Goal: Submit feedback/report problem: Submit feedback/report problem

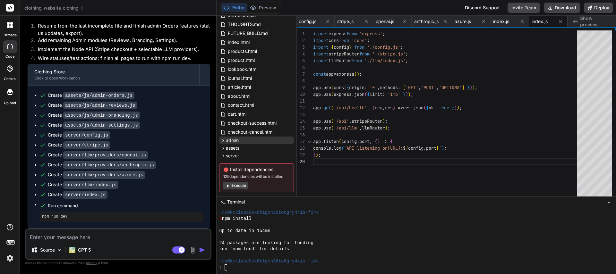
scroll to position [48, 0]
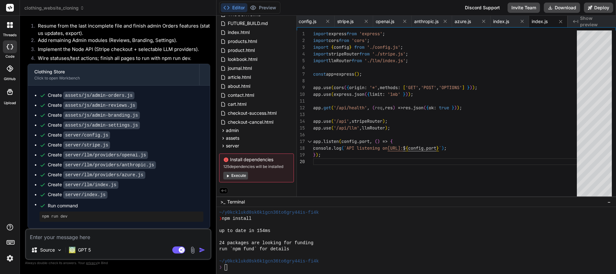
click at [598, 21] on span "Show preview" at bounding box center [595, 21] width 31 height 13
click at [238, 268] on div "❯" at bounding box center [412, 268] width 387 height 6
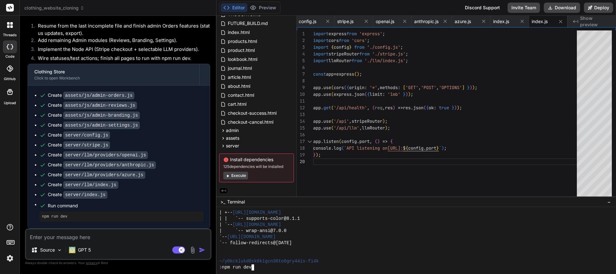
scroll to position [0, 0]
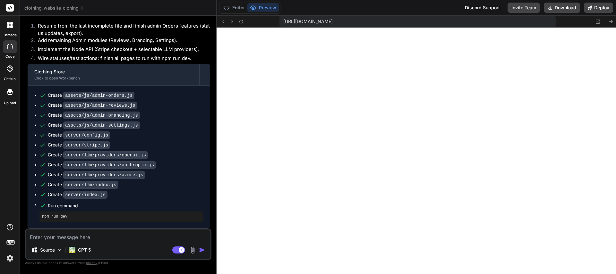
click at [82, 240] on textarea at bounding box center [118, 236] width 185 height 12
type textarea "F"
type textarea "x"
type textarea "Fi"
type textarea "x"
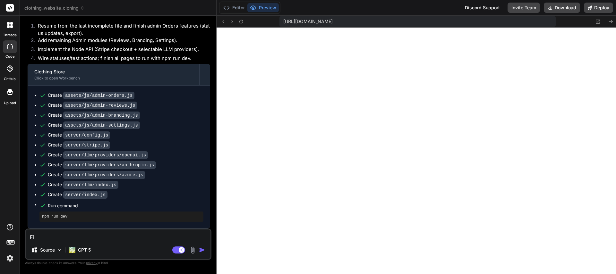
type textarea "Fix"
type textarea "x"
type textarea "Fix"
type textarea "x"
type textarea "Fix g"
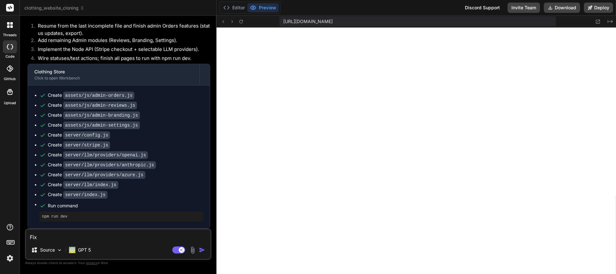
type textarea "x"
type textarea "Fix gt"
type textarea "x"
type textarea "Fix gth"
type textarea "x"
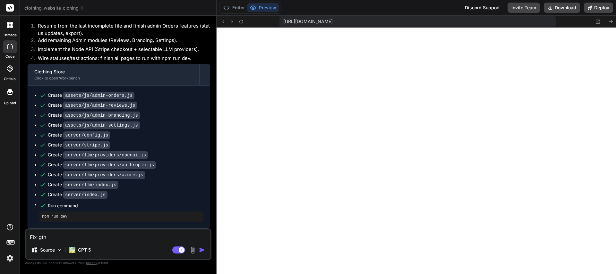
type textarea "Fix gthi"
type textarea "x"
type textarea "Fix gthis"
type textarea "x"
type textarea "Fix gthis"
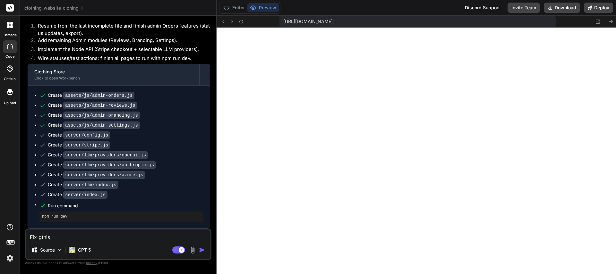
type textarea "x"
type textarea "Fix gthis"
type textarea "x"
type textarea "Fix gthi"
type textarea "x"
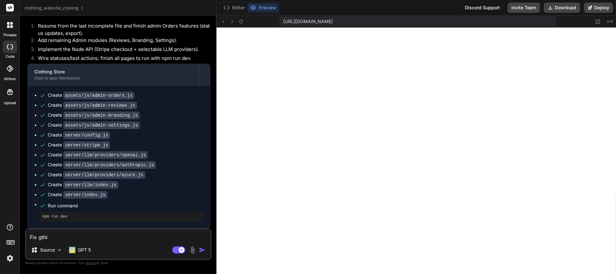
type textarea "Fix gth"
type textarea "x"
type textarea "Fix gt"
type textarea "x"
type textarea "Fix g"
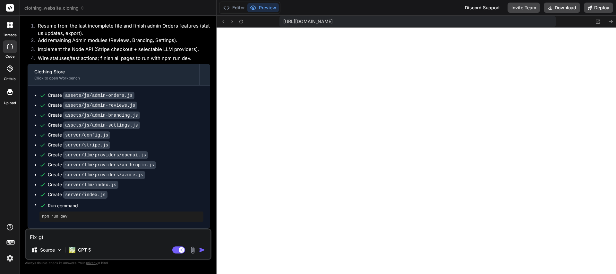
type textarea "x"
type textarea "Fix"
type textarea "x"
type textarea "Fix t"
type textarea "x"
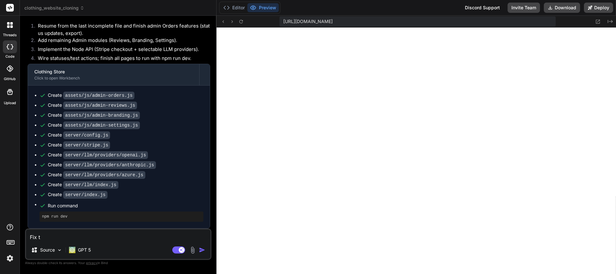
type textarea "Fix th"
type textarea "x"
type textarea "Fix thi"
type textarea "x"
type textarea "Fix this"
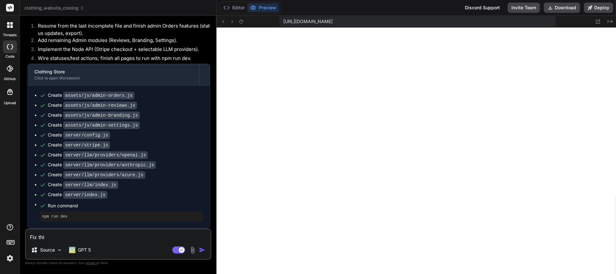
type textarea "x"
type textarea "Fix this"
type textarea "x"
type textarea "Fix this e"
type textarea "x"
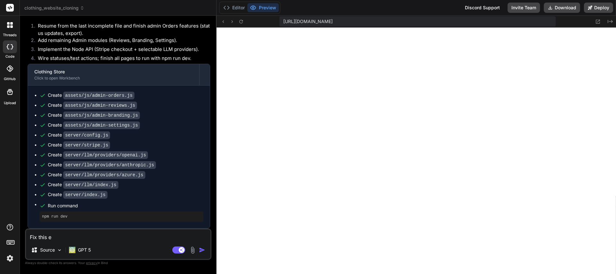
type textarea "Fix this er"
type textarea "x"
type textarea "Fix this err"
type textarea "x"
type textarea "Fix this erro"
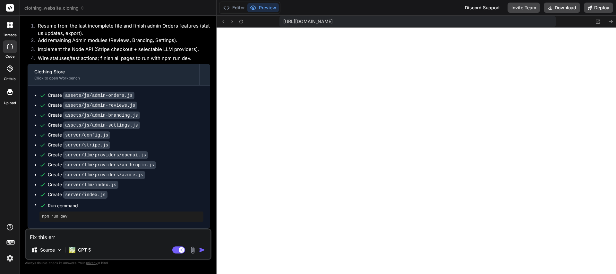
type textarea "x"
type textarea "Fix this error"
type textarea "x"
type textarea "Fix this error"
click at [180, 250] on rect at bounding box center [182, 250] width 6 height 6
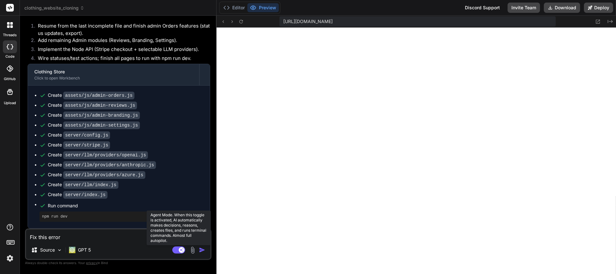
type textarea "x"
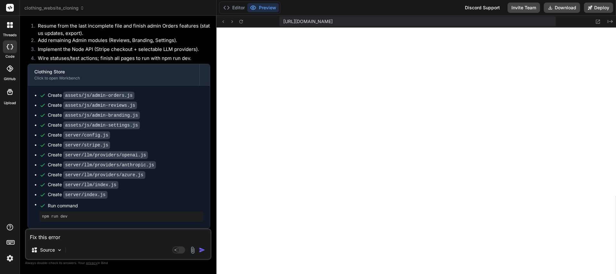
click at [118, 238] on textarea "Fix this error" at bounding box center [118, 236] width 185 height 12
type textarea "Fix this error:"
type textarea "x"
type textarea "Fix this error:"
type textarea "x"
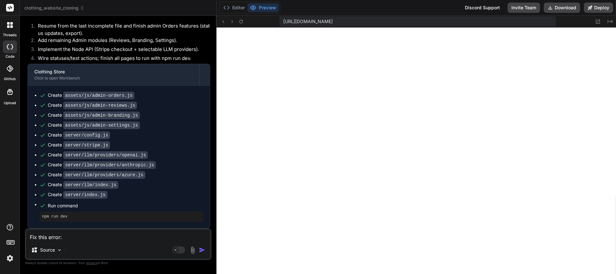
paste textarea "Cannot GET /"
type textarea "Fix this error: Cannot GET /"
type textarea "x"
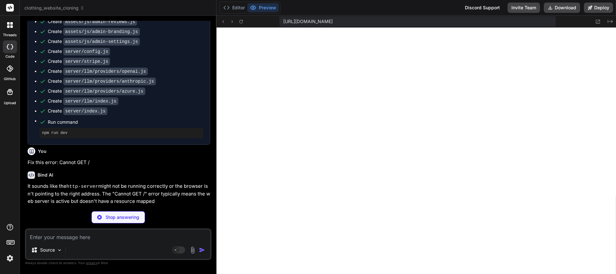
scroll to position [3653, 0]
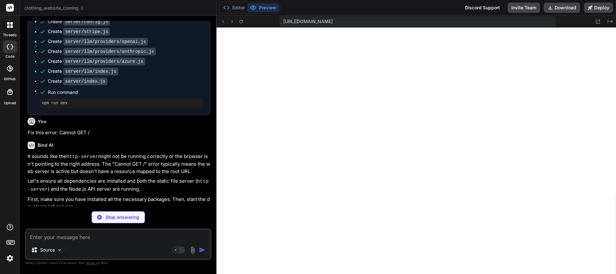
type textarea "x"
type textarea "* `index.html`, `products.html`, etc.: Frontend pages. * `admin/`: Admin panel …"
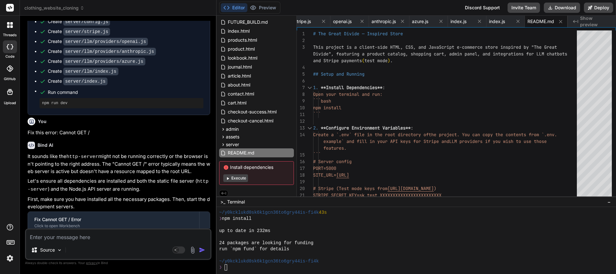
type textarea "x"
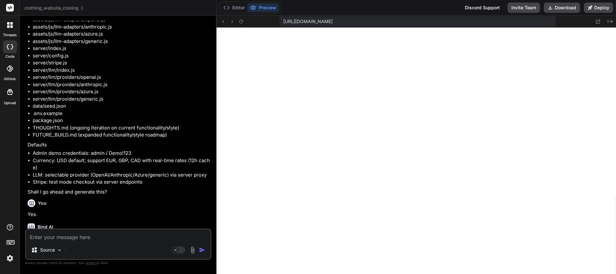
scroll to position [3795, 0]
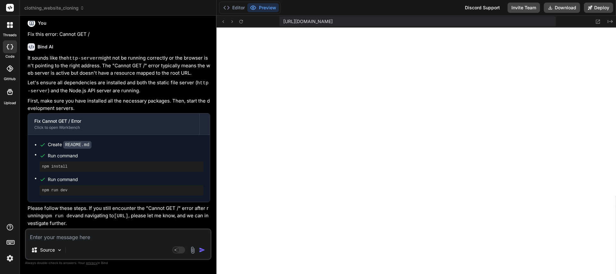
click at [86, 237] on textarea at bounding box center [118, 236] width 185 height 12
type textarea "O"
type textarea "x"
type textarea "Ok"
type textarea "x"
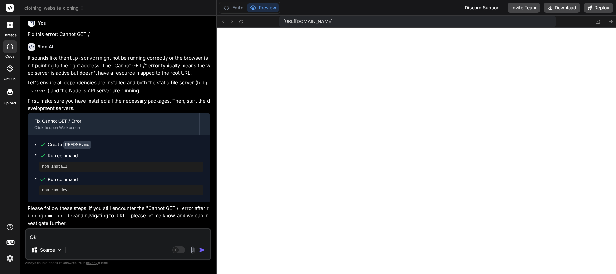
type textarea "Ok."
type textarea "x"
type textarea "Ok."
type textarea "x"
type textarea "Ok. L"
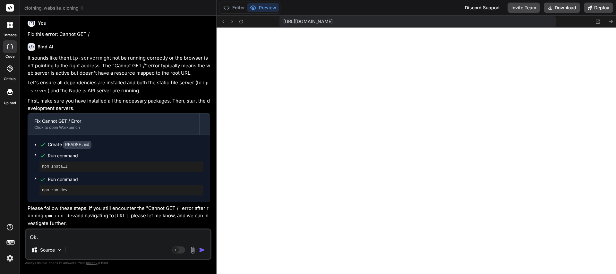
type textarea "x"
type textarea "Ok. Le"
type textarea "x"
type textarea "Ok. Let"
type textarea "x"
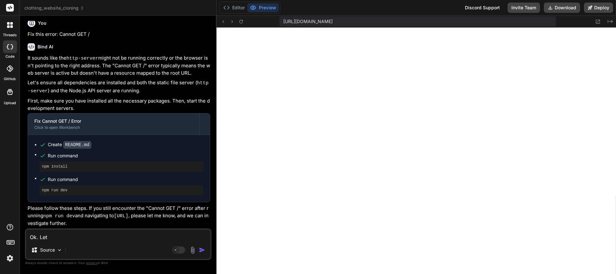
type textarea "Ok. Let'"
type textarea "x"
type textarea "Ok. Let's"
type textarea "x"
type textarea "Ok. Let's"
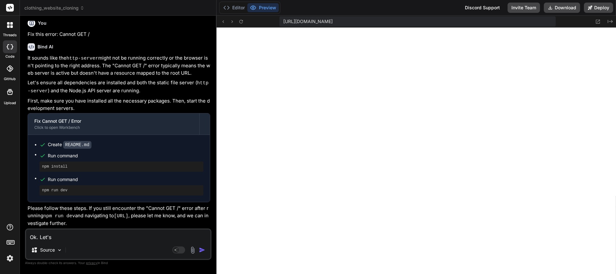
type textarea "x"
type textarea "Ok. Let's c"
type textarea "x"
type textarea "Ok. Let's cr"
type textarea "x"
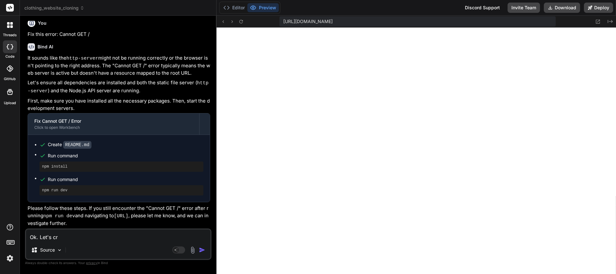
type textarea "Ok. Let's cre"
type textarea "x"
type textarea "Ok. Let's crea"
type textarea "x"
type textarea "Ok. Let's crear"
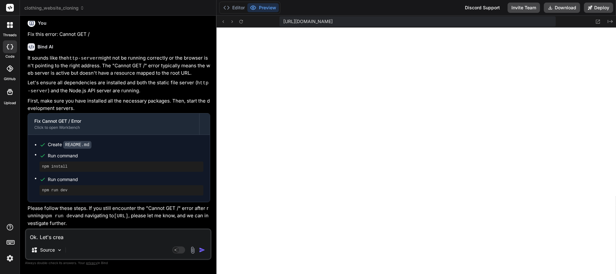
type textarea "x"
type textarea "Ok. Let's creare"
type textarea "x"
type textarea "Ok. Let's creare"
type textarea "x"
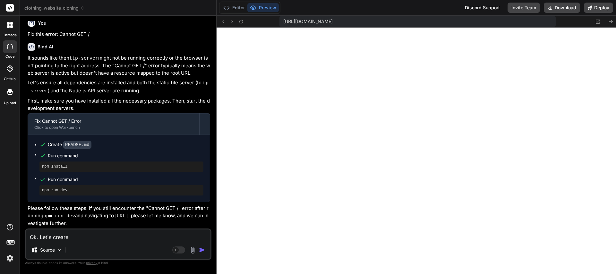
type textarea "Ok. Let's creare a"
type textarea "x"
type textarea "Ok. Let's creare a"
type textarea "x"
type textarea "Ok. Let's creare a"
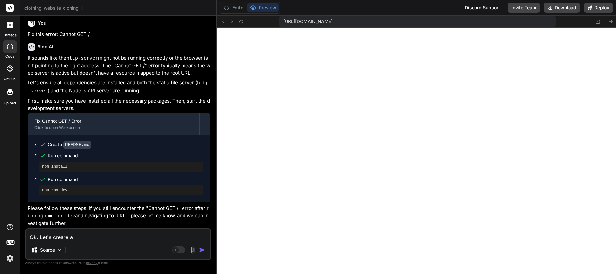
type textarea "x"
type textarea "Ok. Let's creare"
type textarea "x"
type textarea "Ok. Let's creare"
type textarea "x"
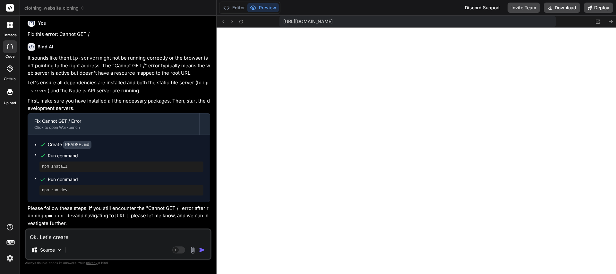
type textarea "Ok. Let's crear"
type textarea "x"
type textarea "Ok. Let's crea"
type textarea "x"
type textarea "Ok. Let's creat"
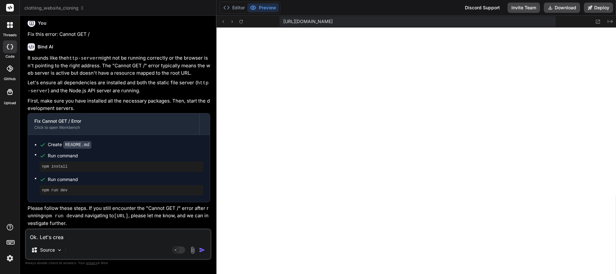
type textarea "x"
type textarea "Ok. Let's create"
type textarea "x"
type textarea "Ok. Let's create"
type textarea "x"
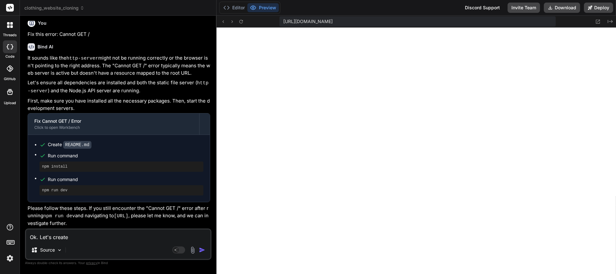
type textarea "Ok. Let's create a"
type textarea "x"
type textarea "Ok. Let's create a"
type textarea "x"
type textarea "Ok. Let's create a r"
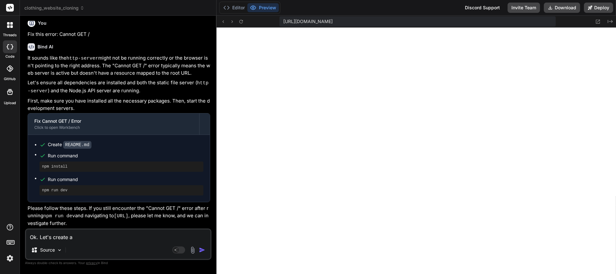
type textarea "x"
type textarea "Ok. Let's create a re"
type textarea "x"
type textarea "Ok. Let's create a red"
type textarea "x"
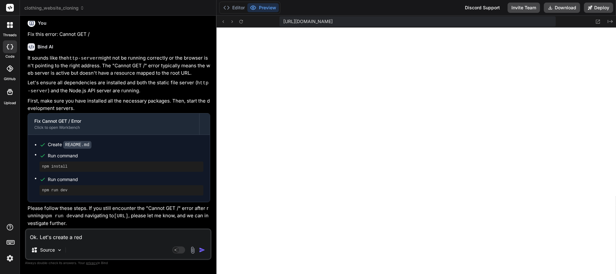
type textarea "Ok. Let's create a redi"
type textarea "x"
type textarea "Ok. Let's create a redir"
type textarea "x"
type textarea "Ok. Let's create a redire"
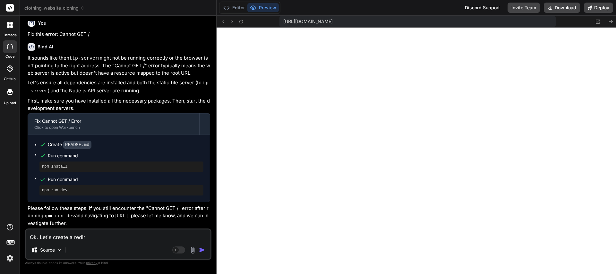
type textarea "x"
type textarea "Ok. Let's create a redires"
type textarea "x"
type textarea "Ok. Let's create a redire"
type textarea "x"
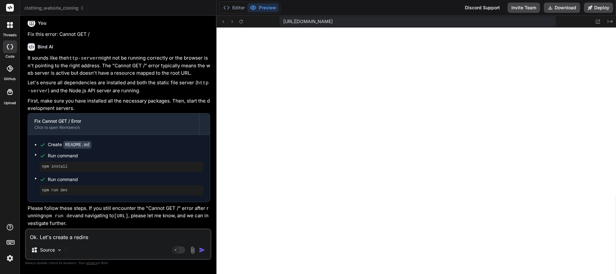
type textarea "Ok. Let's create a redirec"
type textarea "x"
type textarea "Ok. Let's create a redirect"
type textarea "x"
type textarea "Ok. Let's create a redirectr"
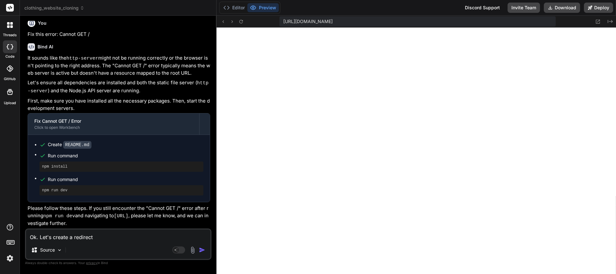
type textarea "x"
type textarea "Ok. Let's create a redirectr"
type textarea "x"
type textarea "Ok. Let's create a redirectr f"
type textarea "x"
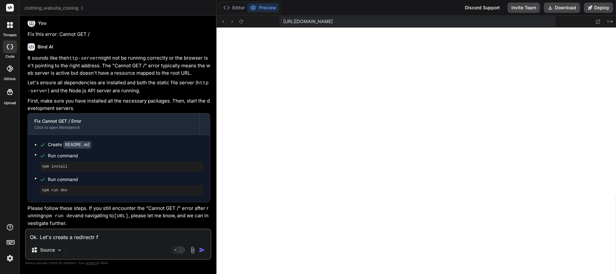
type textarea "Ok. Let's create a redirectr"
type textarea "x"
type textarea "Ok. Let's create a redirectr"
type textarea "x"
type textarea "Ok. Let's create a redirect"
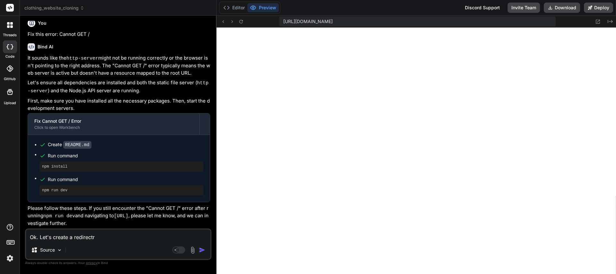
type textarea "x"
type textarea "Ok. Let's create a redirect"
type textarea "x"
type textarea "Ok. Let's create a redirect f"
type textarea "x"
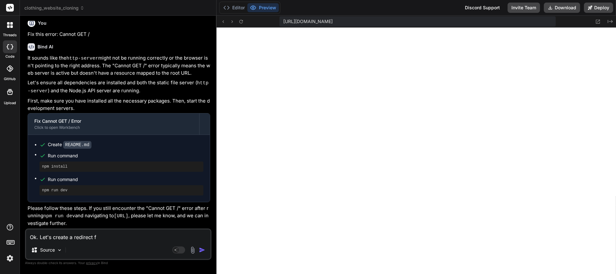
type textarea "Ok. Let's create a redirect fr"
type textarea "x"
type textarea "Ok. Let's create a redirect fro"
type textarea "x"
type textarea "Ok. Let's create a redirect from"
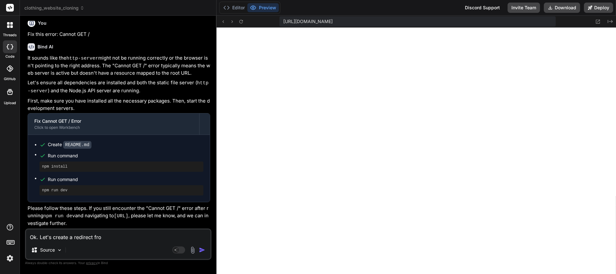
type textarea "x"
type textarea "Ok. Let's create a redirect from"
type textarea "x"
type textarea "Ok. Let's create a redirect from t"
type textarea "x"
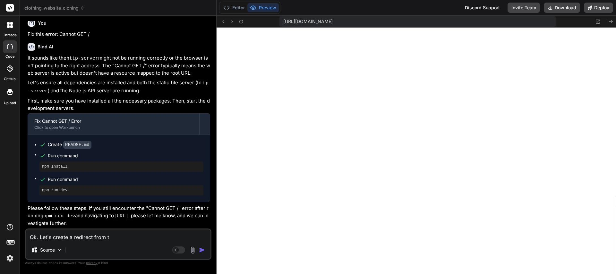
type textarea "Ok. Let's create a redirect from th"
type textarea "x"
type textarea "Ok. Let's create a redirect from the"
type textarea "x"
type textarea "Ok. Let's create a redirect from the"
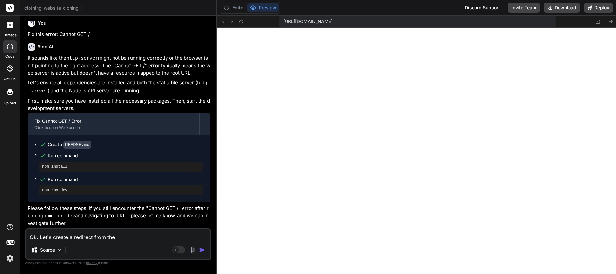
type textarea "x"
type textarea "Ok. Let's create a redirect from the l"
type textarea "x"
type textarea "Ok. Let's create a redirect from the lo"
type textarea "x"
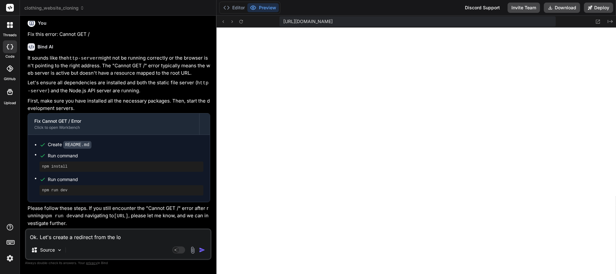
type textarea "Ok. Let's create a redirect from the log"
type textarea "x"
type textarea "Ok. Let's create a redirect from the logo"
type textarea "x"
type textarea "Ok. Let's create a redirect from the logou"
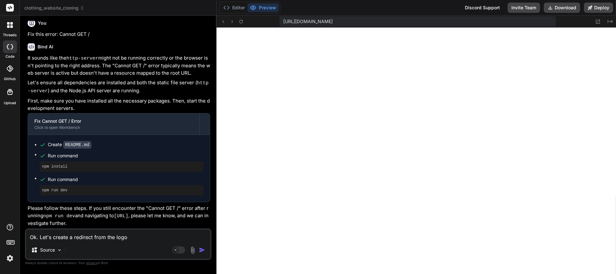
type textarea "x"
type textarea "Ok. Let's create a redirect from the logout"
type textarea "x"
type textarea "Ok. Let's create a redirect from the logout"
type textarea "x"
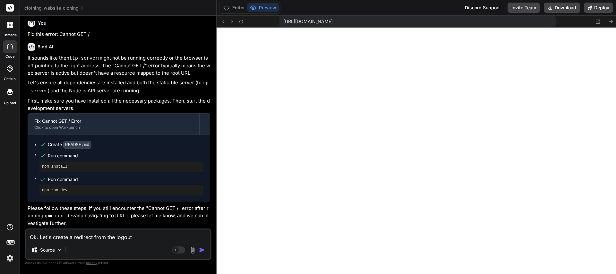
type textarea "Ok. Let's create a redirect from the logout t"
type textarea "x"
type textarea "Ok. Let's create a redirect from the logout to"
type textarea "x"
type textarea "Ok. Let's create a redirect from the logout to"
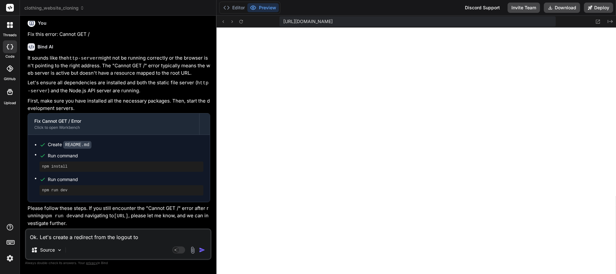
type textarea "x"
type textarea "Ok. Let's create a redirect from the logout to h"
type textarea "x"
type textarea "Ok. Let's create a redirect from the logout to"
type textarea "x"
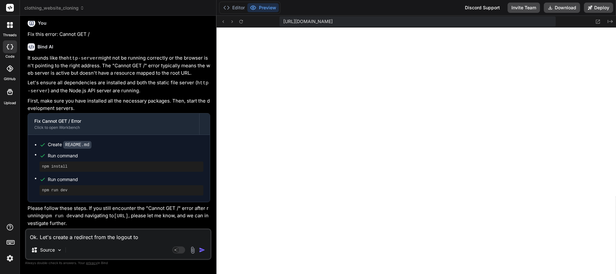
type textarea "Ok. Let's create a redirect from the logout to t"
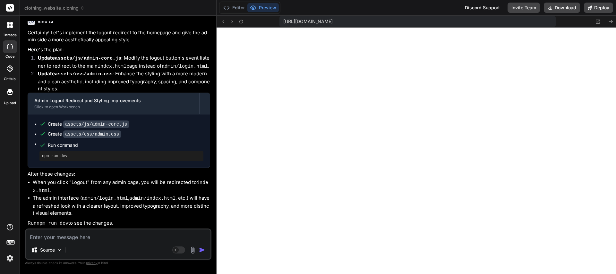
scroll to position [4042, 0]
click at [103, 236] on textarea at bounding box center [118, 236] width 185 height 12
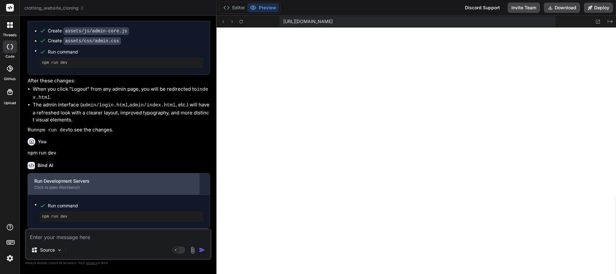
scroll to position [4135, 0]
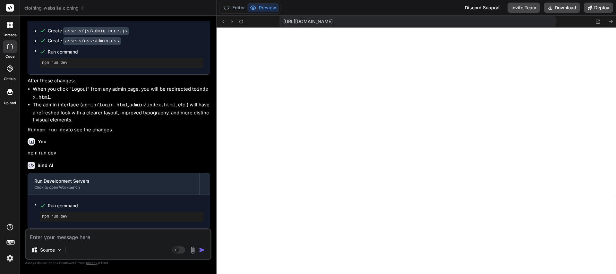
click at [89, 239] on textarea at bounding box center [118, 236] width 185 height 12
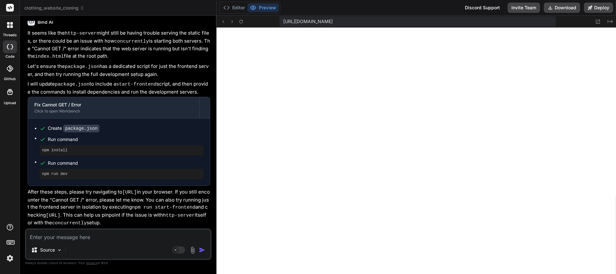
scroll to position [4366, 0]
click at [97, 237] on textarea at bounding box center [118, 236] width 185 height 12
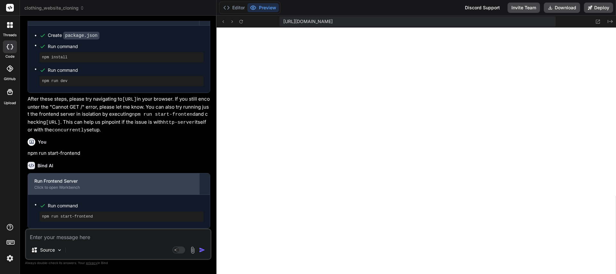
scroll to position [4459, 0]
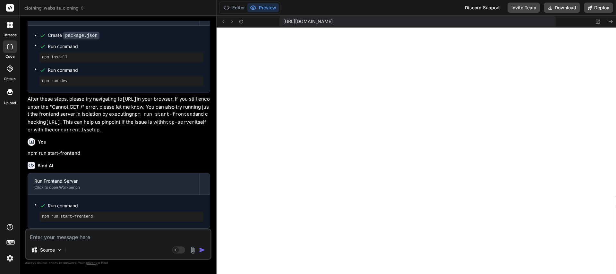
click at [86, 237] on textarea at bounding box center [118, 236] width 185 height 12
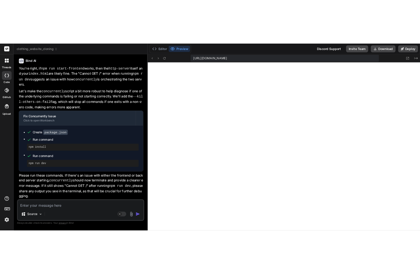
scroll to position [4687, 0]
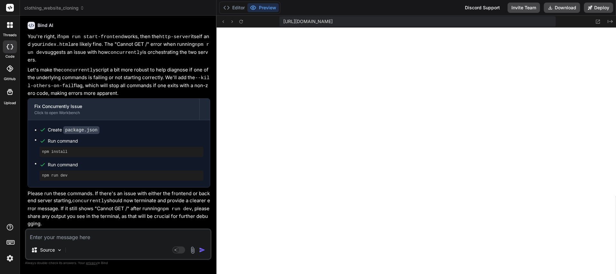
click at [74, 240] on textarea at bounding box center [118, 236] width 185 height 12
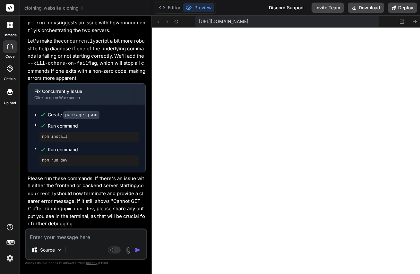
scroll to position [20, 0]
click at [73, 238] on textarea at bounding box center [86, 236] width 120 height 12
paste textarea "Cannot GET /"
click at [74, 237] on textarea "Cannot GET /" at bounding box center [86, 236] width 120 height 12
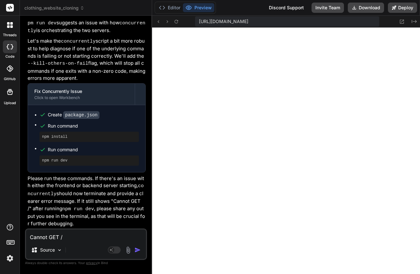
click at [74, 237] on textarea "Cannot GET /" at bounding box center [86, 236] width 120 height 12
paste textarea "Refused to execute inline script because it violates the following Content Secu…"
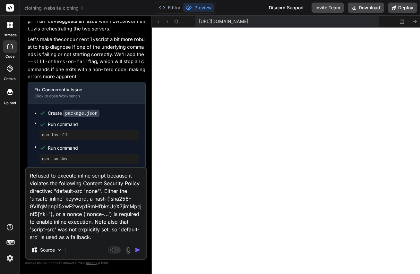
scroll to position [8, 0]
click at [138, 251] on img "button" at bounding box center [137, 250] width 6 height 6
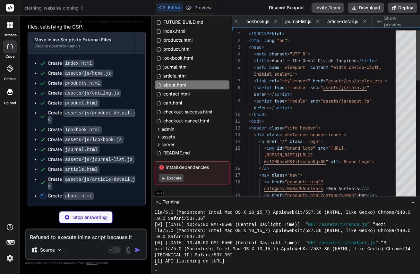
scroll to position [0, 0]
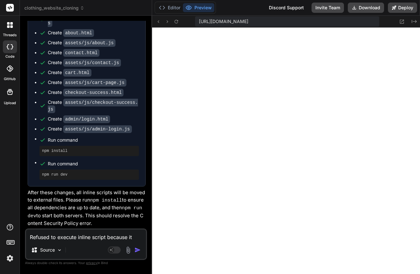
click at [58, 237] on textarea "Refused to execute inline script because it violates the following Content Secu…" at bounding box center [86, 236] width 120 height 12
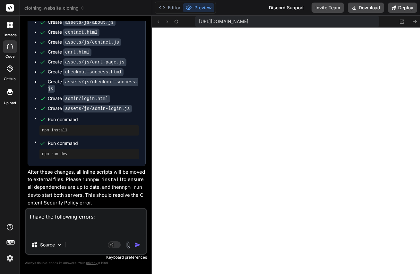
paste textarea "GET [URL][DOMAIN_NAME] 404 (Not Found)"
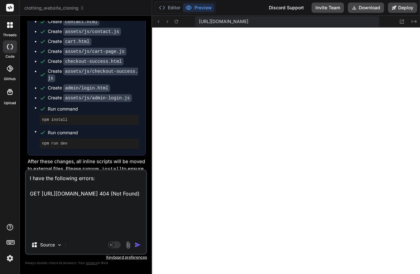
click at [50, 228] on textarea "I have the following errors: GET [URL][DOMAIN_NAME] 404 (Not Found)" at bounding box center [86, 203] width 120 height 65
click at [41, 233] on textarea "I have the following errors: GET [URL][DOMAIN_NAME] 404 (Not Found)" at bounding box center [86, 203] width 120 height 65
paste textarea "GET [URL][DOMAIN_NAME] 404 (Not Found)"
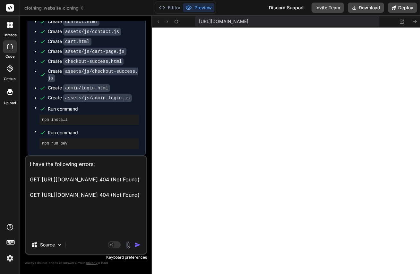
scroll to position [24, 0]
click at [63, 234] on textarea "I have the following errors: GET [URL][DOMAIN_NAME] 404 (Not Found) GET [URL][D…" at bounding box center [86, 197] width 120 height 80
paste textarea "Refused to execute inline script because it violates the following Content Secu…"
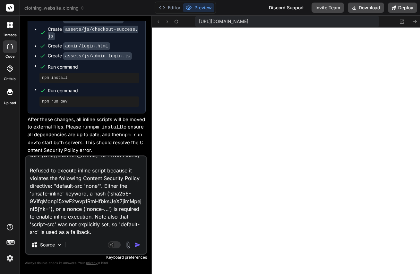
scroll to position [109, 0]
click at [38, 231] on textarea "I have the following errors: GET [URL][DOMAIN_NAME] 404 (Not Found) GET [URL][D…" at bounding box center [86, 197] width 120 height 80
paste textarea "Refused to execute inline script because it violates the following Content Secu…"
click at [51, 234] on textarea "I have the following errors: GET [URL][DOMAIN_NAME] 404 (Not Found) GET [URL][D…" at bounding box center [86, 197] width 120 height 80
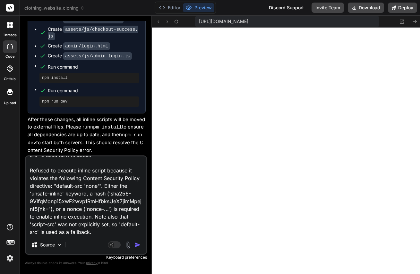
paste textarea "Refused to load the script '[URL][DOMAIN_NAME]' because it violates the followi…"
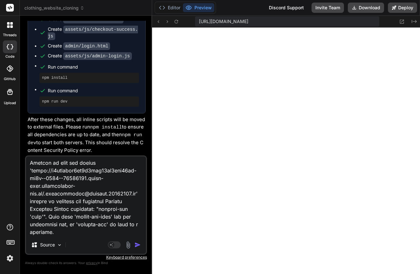
scroll to position [286, 0]
click at [49, 228] on textarea at bounding box center [86, 197] width 120 height 80
paste textarea "Refused to load the script '[URL][DOMAIN_NAME]' because it violates the followi…"
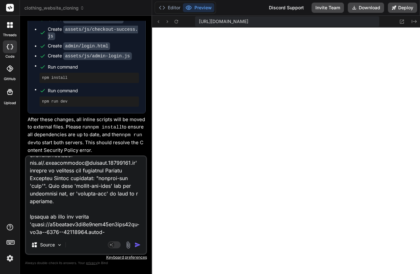
scroll to position [355, 0]
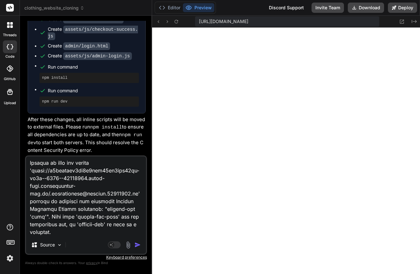
click at [50, 234] on textarea at bounding box center [86, 197] width 120 height 80
click at [50, 228] on textarea at bounding box center [86, 197] width 120 height 80
paste textarea "GET [URL][DOMAIN_NAME] 404 (Not Found)"
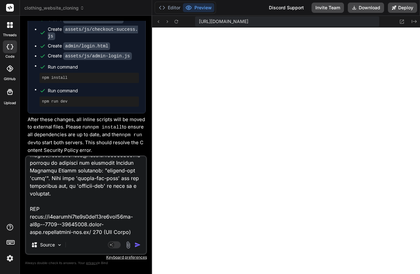
scroll to position [402, 0]
click at [81, 233] on textarea at bounding box center [86, 197] width 120 height 80
paste textarea "Refused to execute inline script because it violates the following Content Secu…"
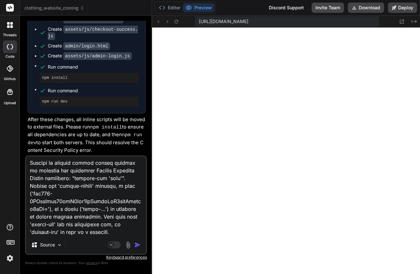
scroll to position [486, 0]
click at [60, 233] on textarea at bounding box center [86, 197] width 120 height 80
paste textarea "Refused to load the script '[URL][DOMAIN_NAME]' because it violates the followi…"
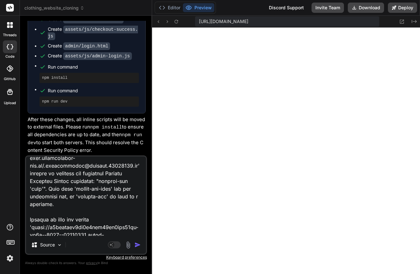
scroll to position [0, 0]
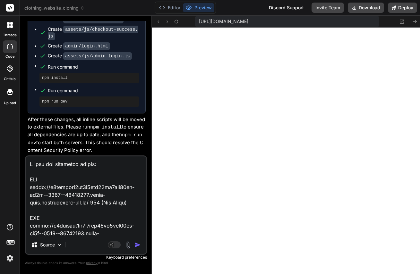
click at [92, 166] on textarea at bounding box center [86, 197] width 120 height 80
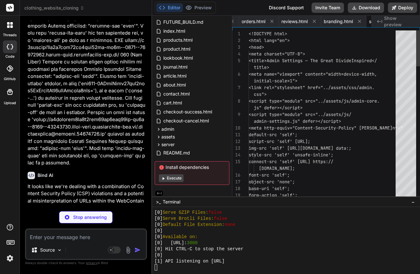
scroll to position [0, 849]
